Goal: Transaction & Acquisition: Purchase product/service

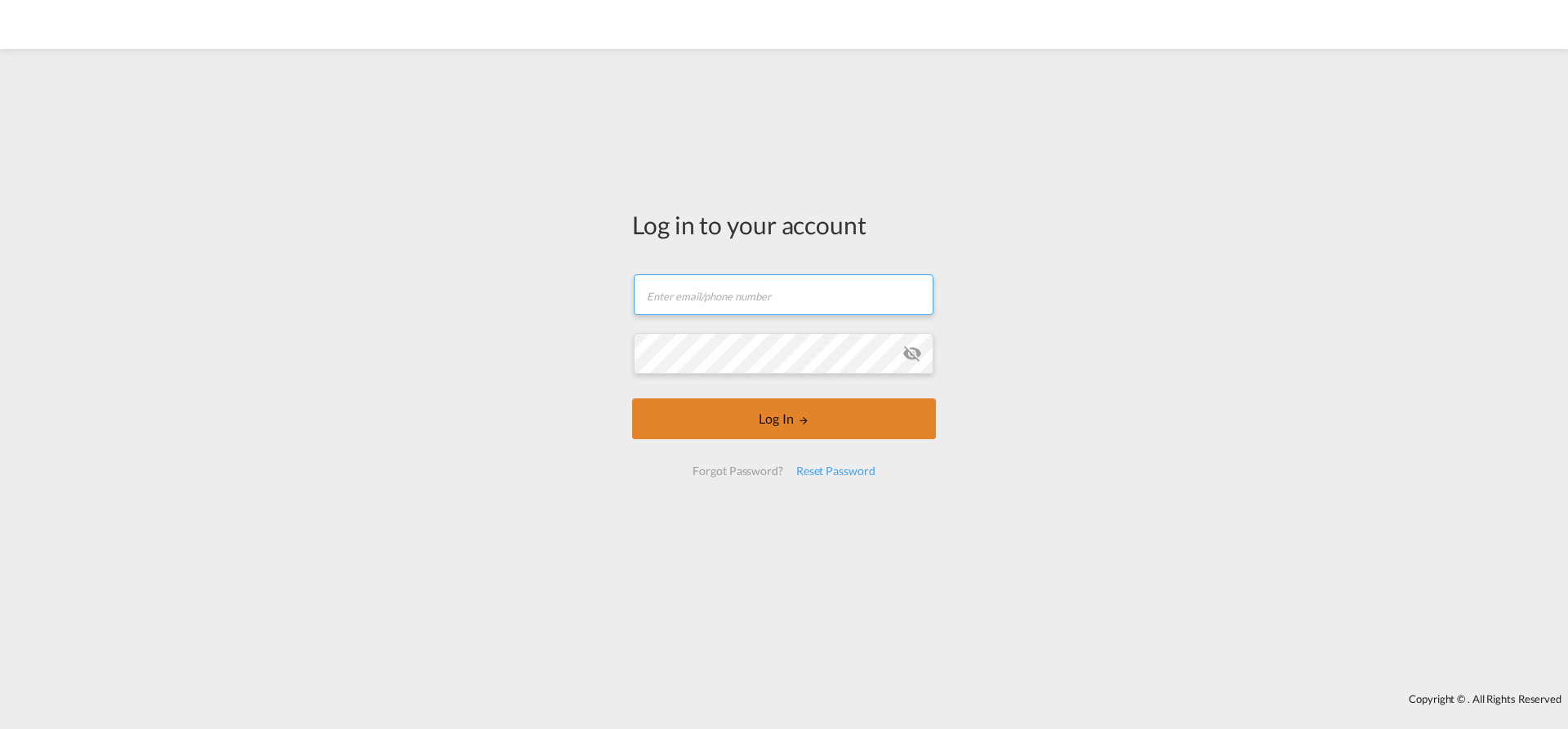
type input "[EMAIL_ADDRESS][PERSON_NAME][DOMAIN_NAME]"
click at [744, 434] on button "Log In" at bounding box center [783, 419] width 304 height 41
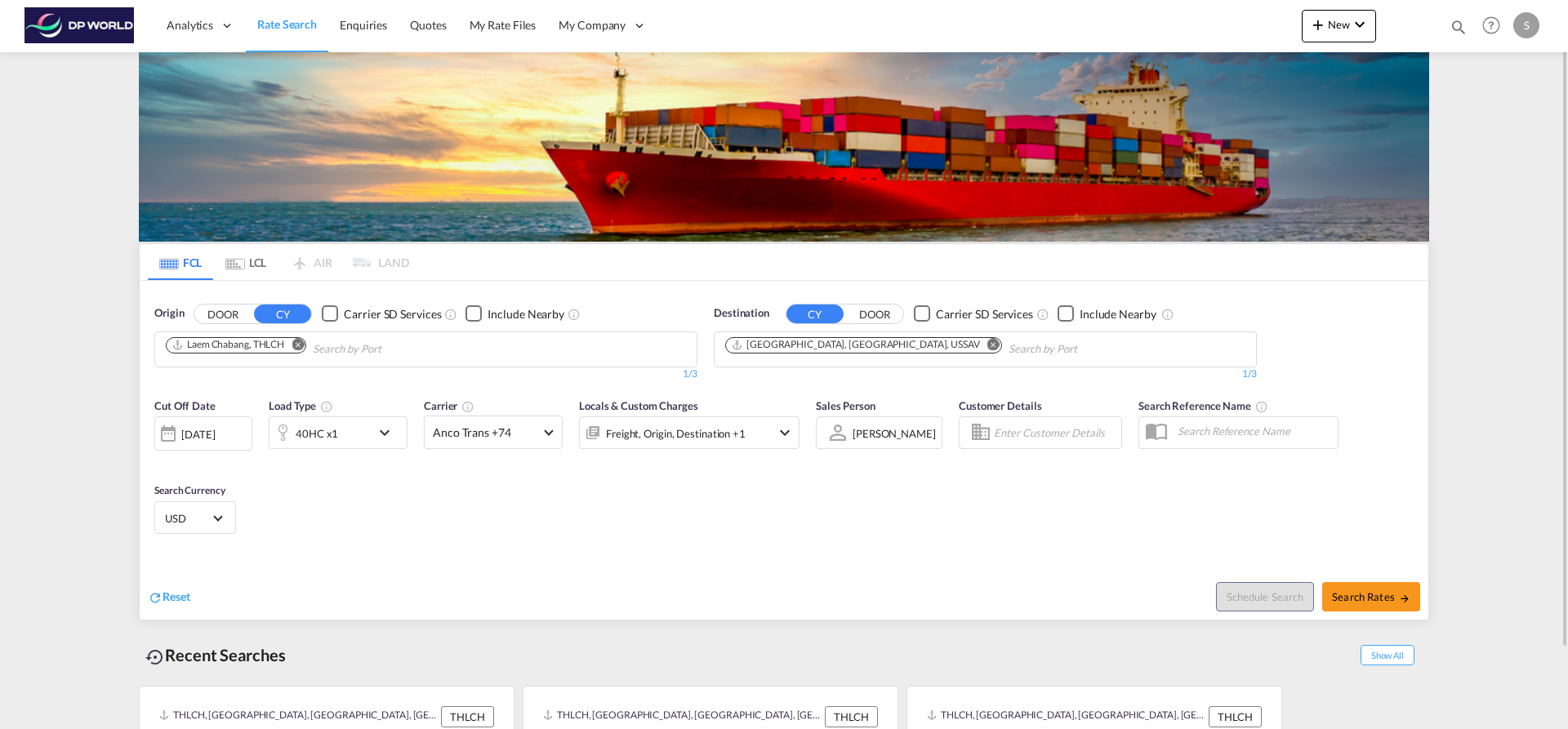
click at [372, 444] on div "40HC x1" at bounding box center [338, 432] width 139 height 32
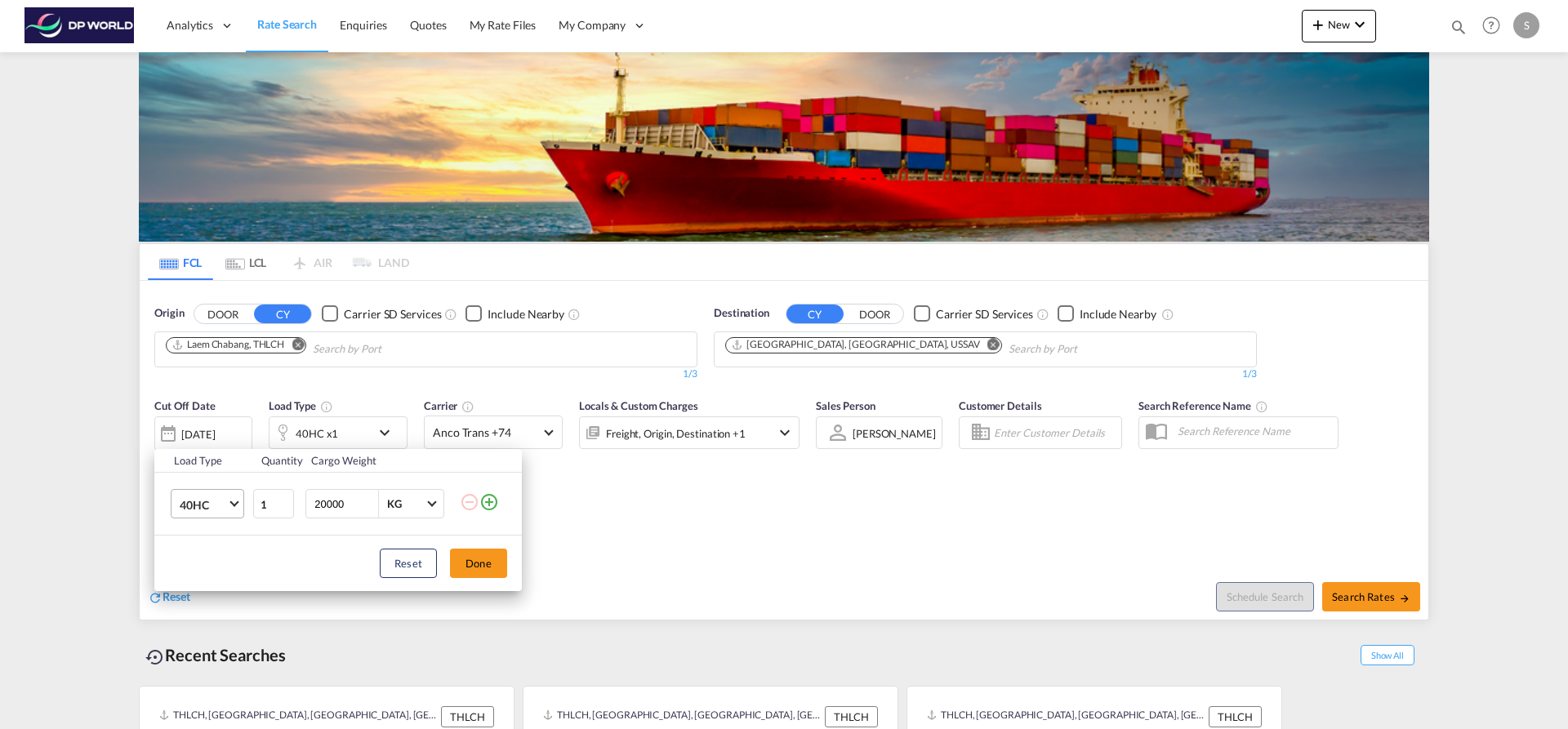
click at [236, 502] on span "Choose: \a40HC" at bounding box center [233, 503] width 9 height 9
click at [293, 345] on md-backdrop at bounding box center [784, 364] width 1568 height 729
click at [298, 345] on div "Load Type Quantity Cargo Weight 40HC 1 20000 KG KG Load type addition is restri…" at bounding box center [784, 364] width 1568 height 729
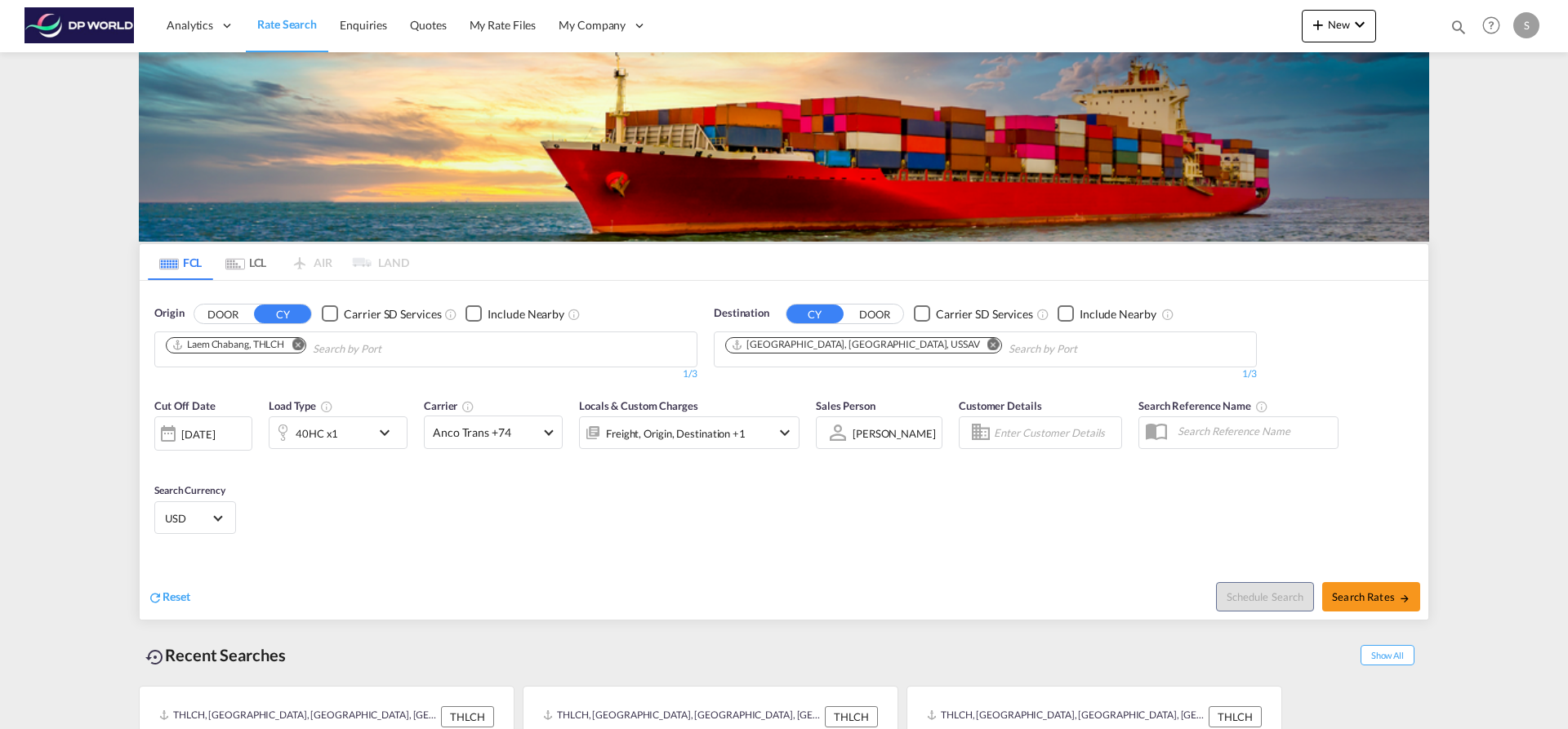
click at [298, 345] on md-icon "Remove" at bounding box center [298, 344] width 12 height 12
click at [298, 345] on input "Chips input." at bounding box center [243, 349] width 155 height 26
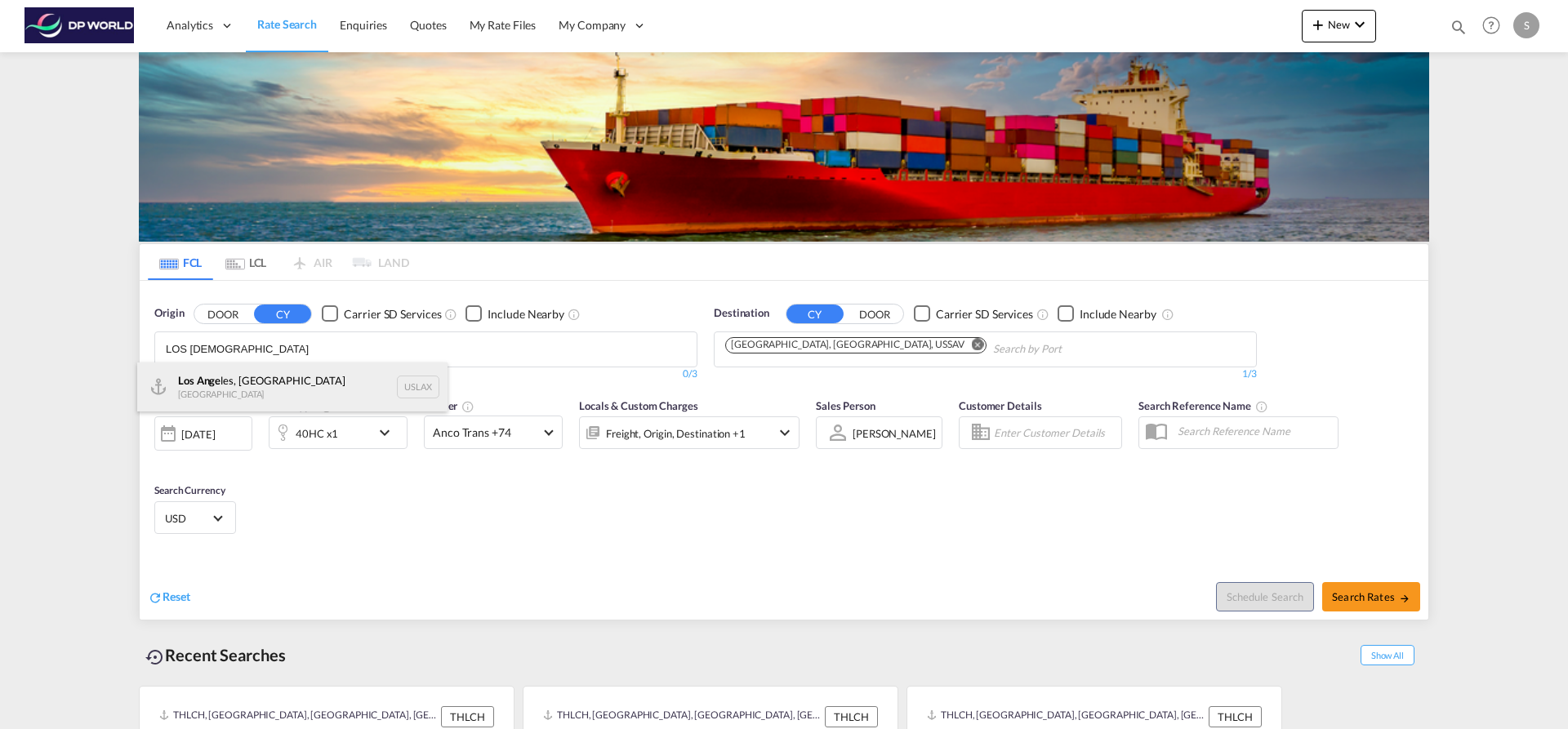
type input "LOS [DEMOGRAPHIC_DATA]"
click at [299, 373] on div "Los Ange les, CA United States USLAX" at bounding box center [292, 386] width 310 height 49
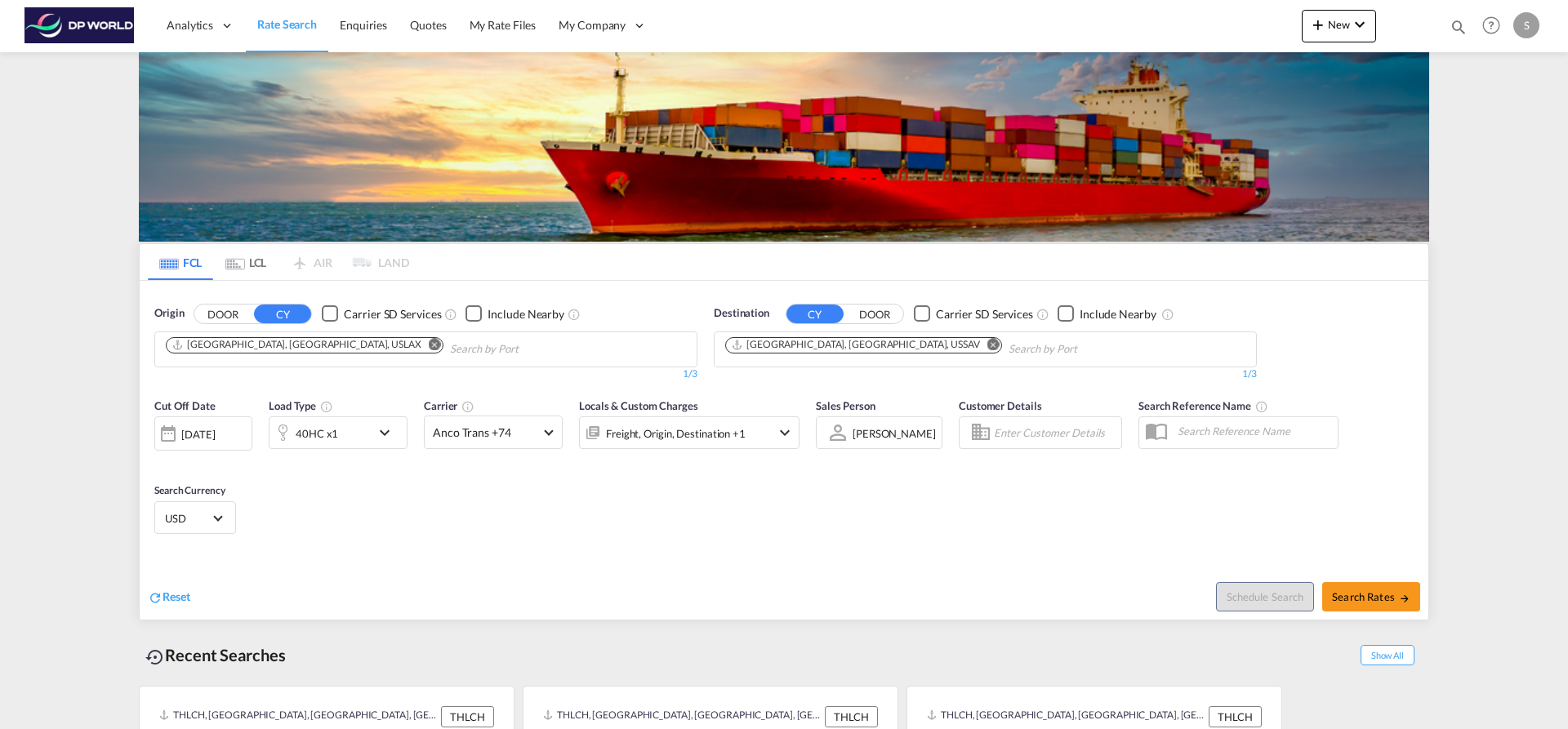
click at [987, 341] on md-icon "Remove" at bounding box center [993, 344] width 12 height 12
click at [848, 343] on input "Chips input." at bounding box center [802, 349] width 155 height 26
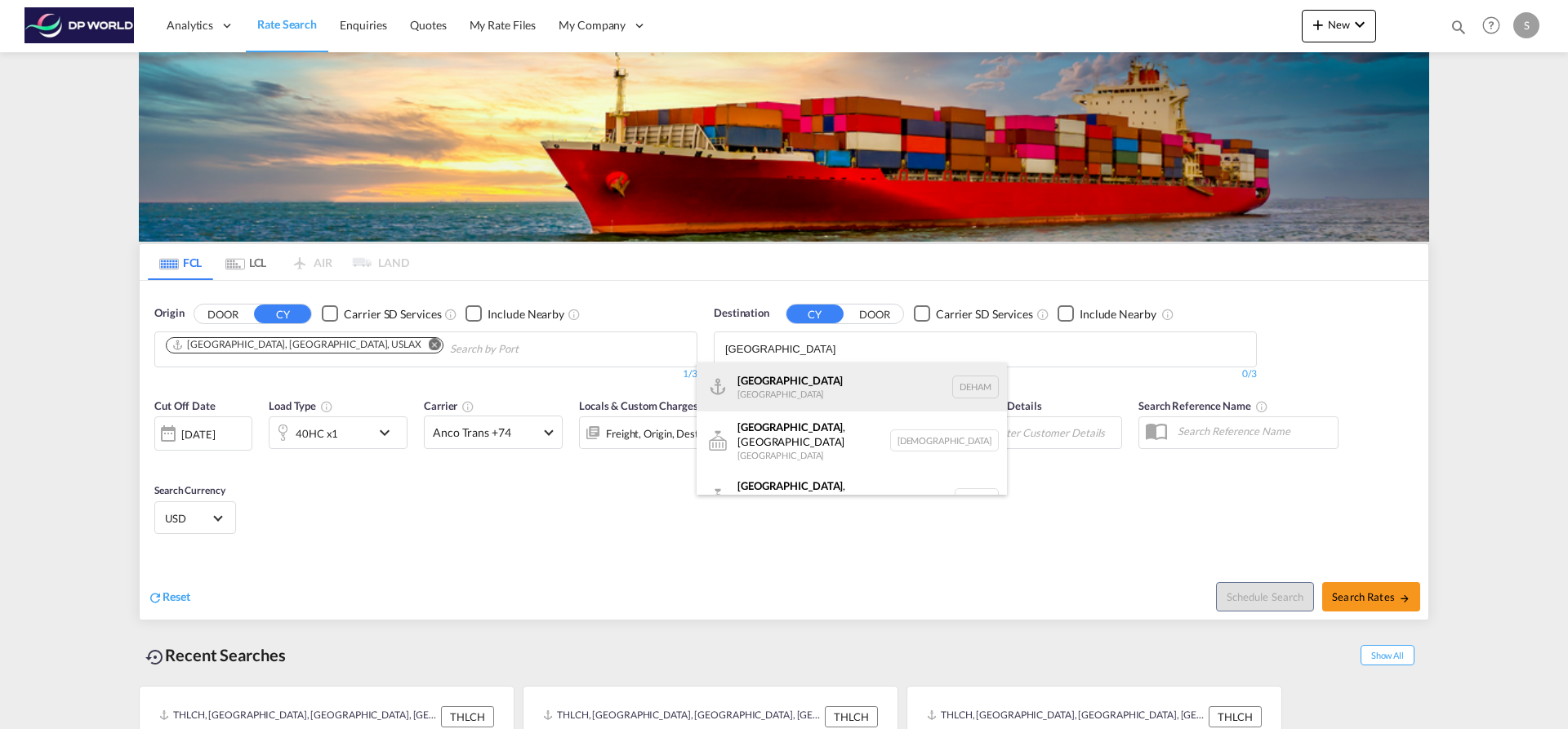
type input "[GEOGRAPHIC_DATA]"
click at [959, 379] on div "Hamburg [GEOGRAPHIC_DATA] [GEOGRAPHIC_DATA]" at bounding box center [852, 386] width 310 height 49
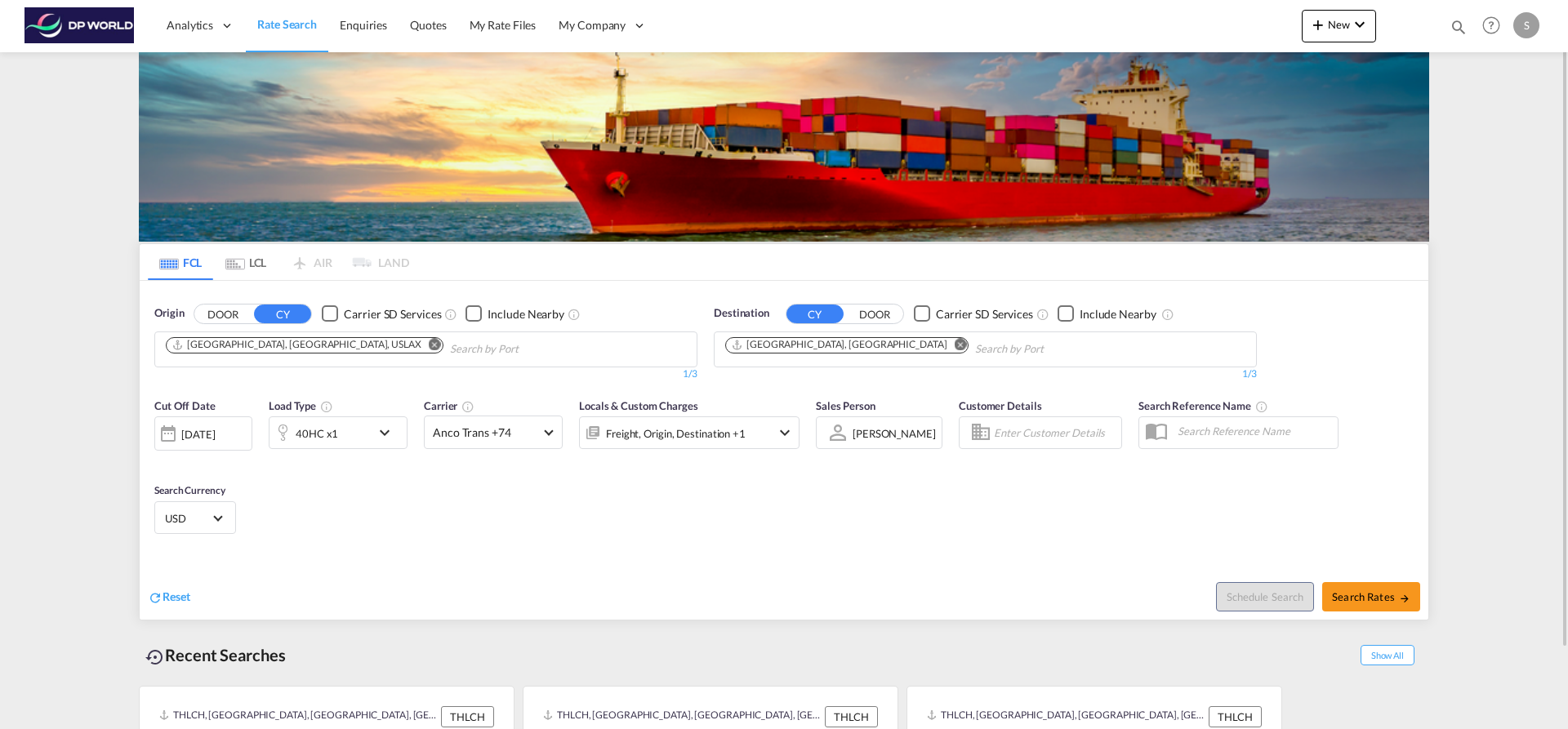
drag, startPoint x: 704, startPoint y: 491, endPoint x: 713, endPoint y: 491, distance: 9.0
click at [354, 438] on div "40HC x1" at bounding box center [320, 432] width 101 height 32
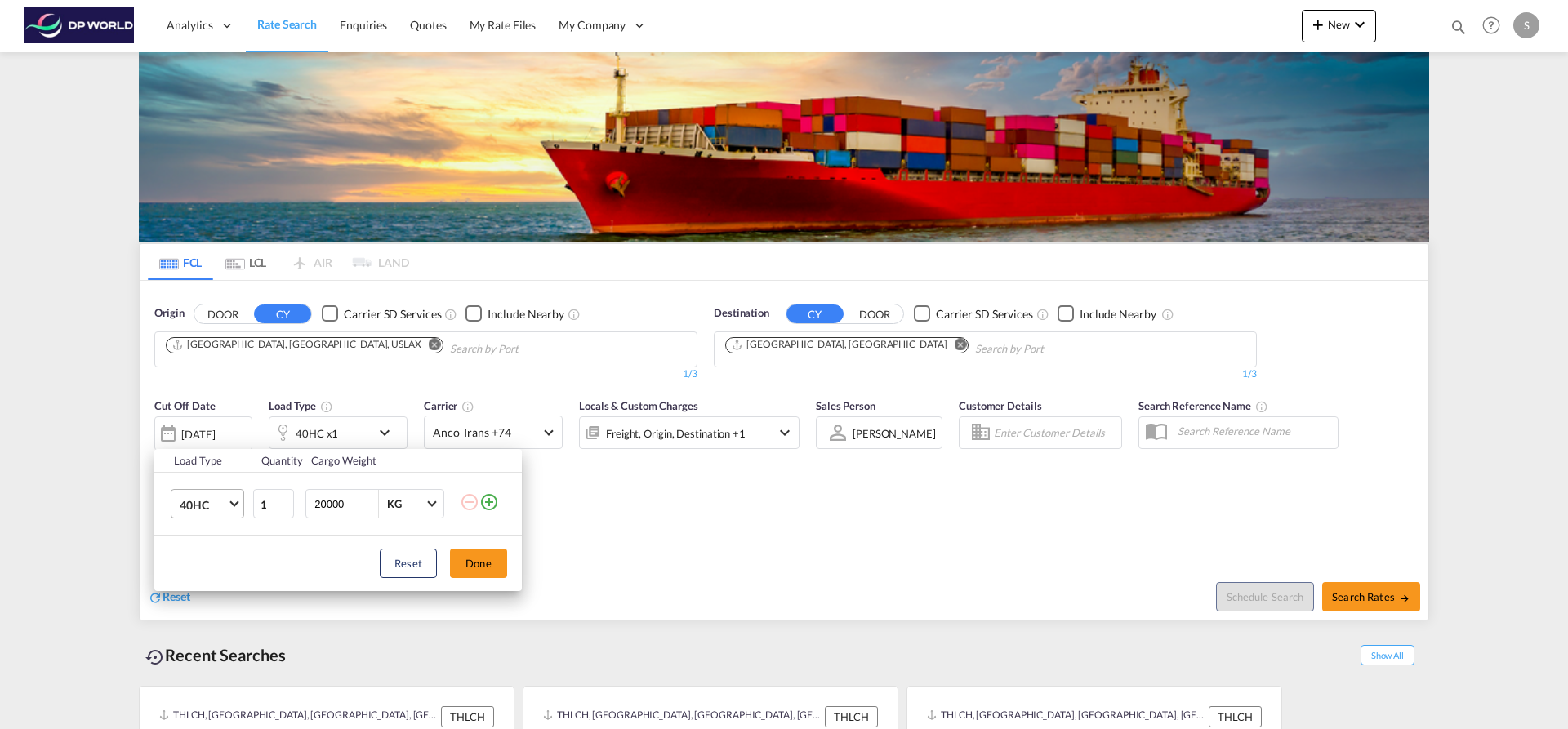
click at [238, 503] on span "Choose: \a40HC" at bounding box center [233, 503] width 9 height 9
click at [242, 503] on md-option "40FR" at bounding box center [222, 491] width 111 height 39
click at [488, 569] on button "Done" at bounding box center [478, 563] width 57 height 29
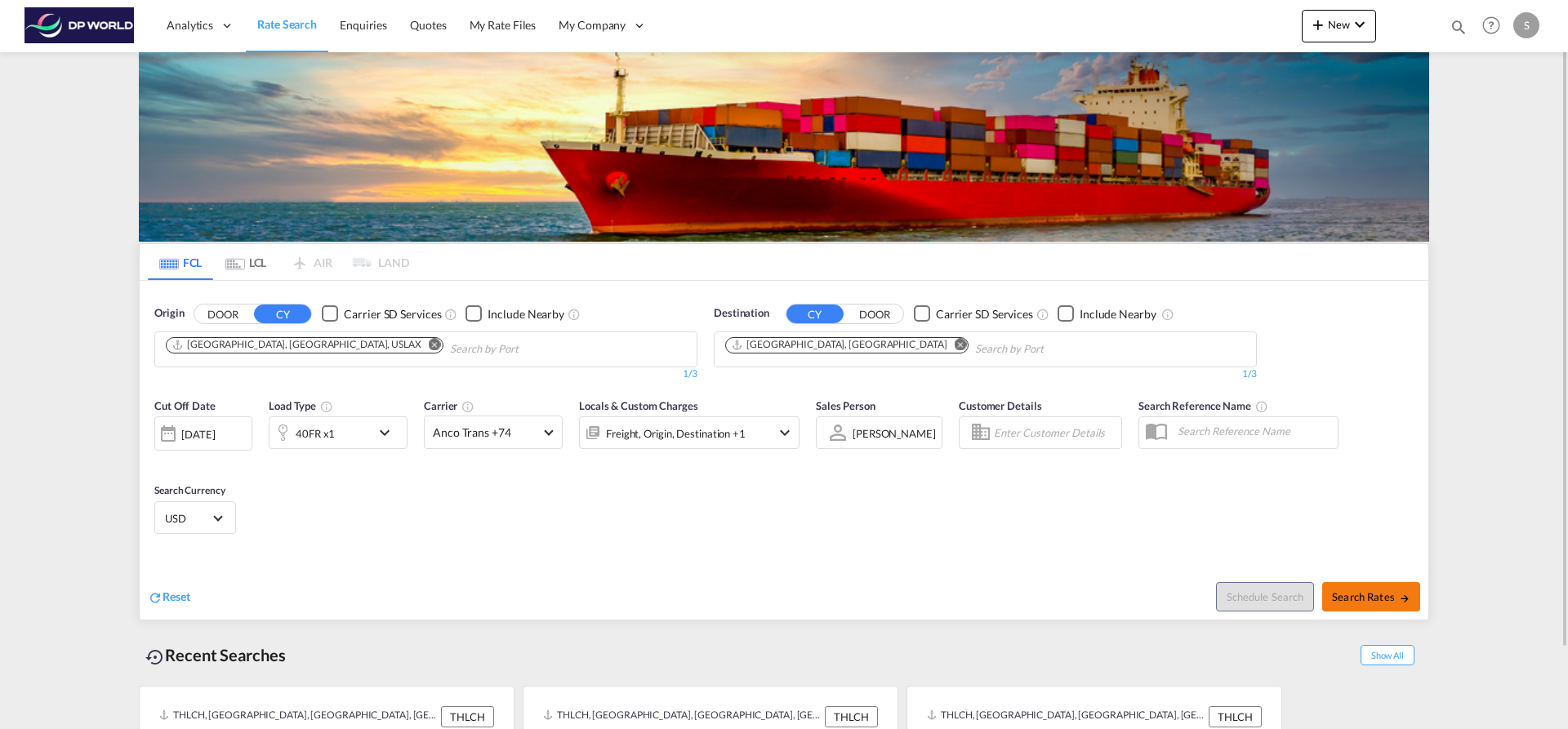
click at [1342, 596] on span "Search Rates" at bounding box center [1371, 596] width 79 height 13
type input "USLAX to DEHAM / [DATE]"
